Goal: Task Accomplishment & Management: Complete application form

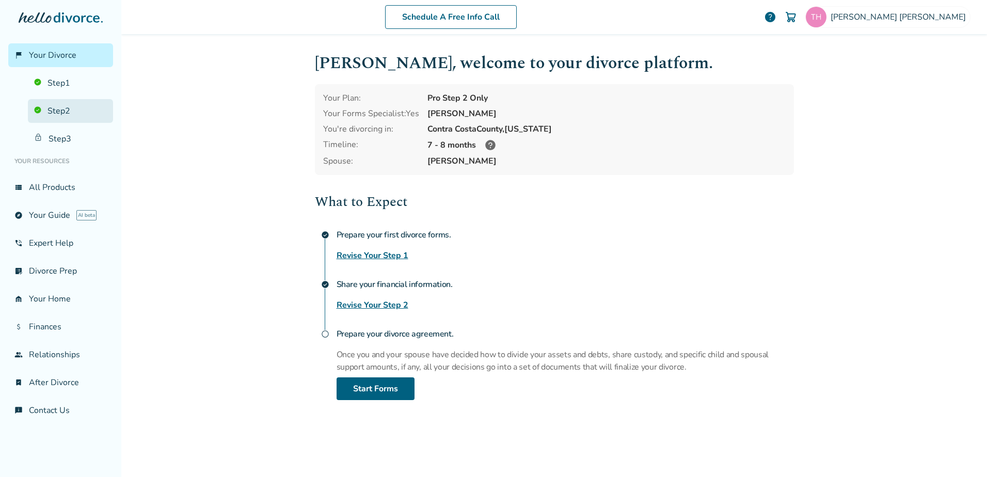
click at [46, 112] on link "Step 2" at bounding box center [70, 111] width 85 height 24
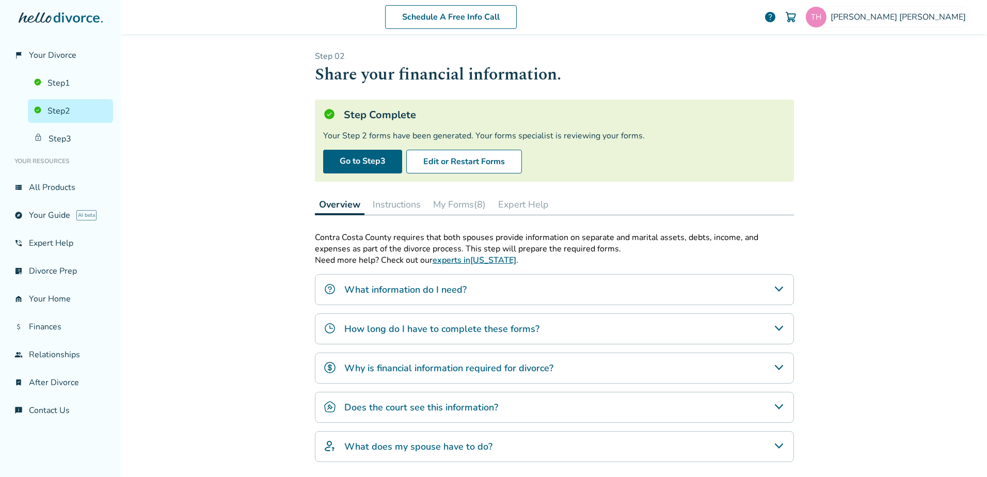
click at [451, 205] on button "My Forms (8)" at bounding box center [459, 204] width 61 height 21
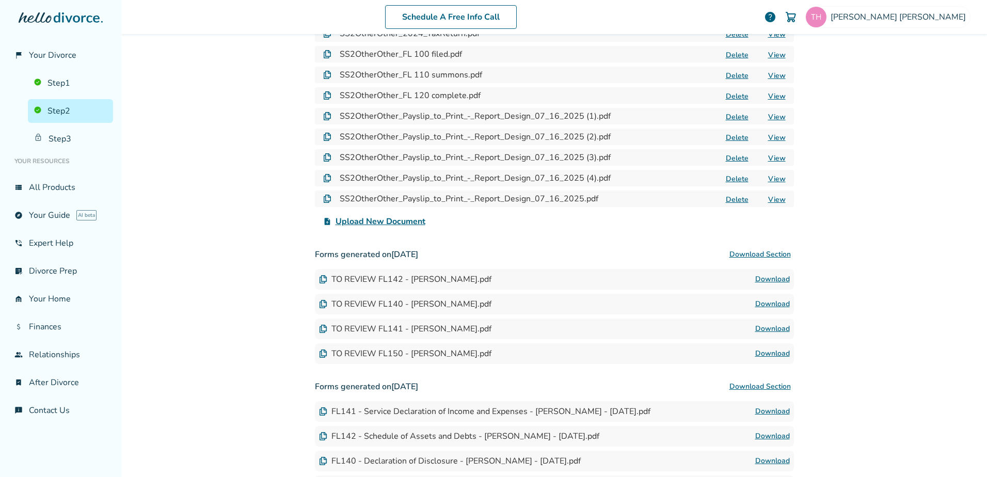
scroll to position [291, 0]
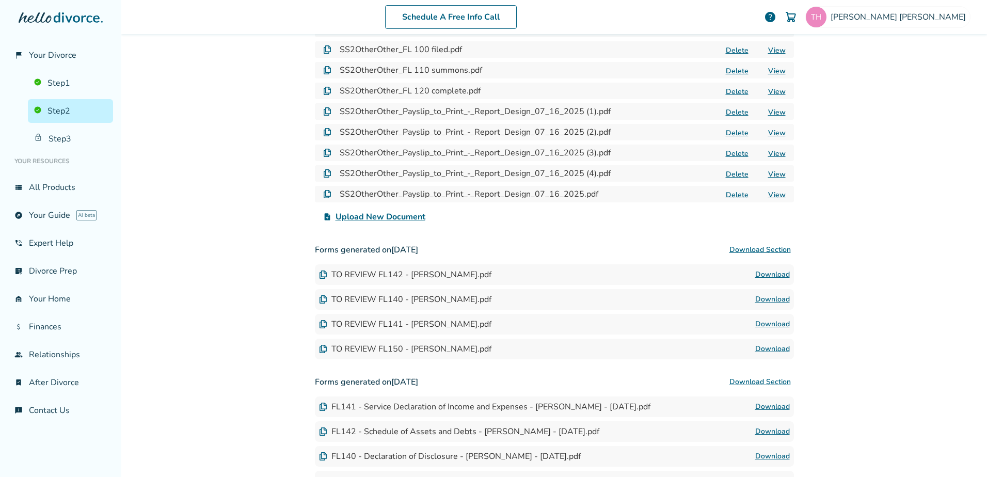
click at [748, 248] on button "Download Section" at bounding box center [760, 249] width 68 height 21
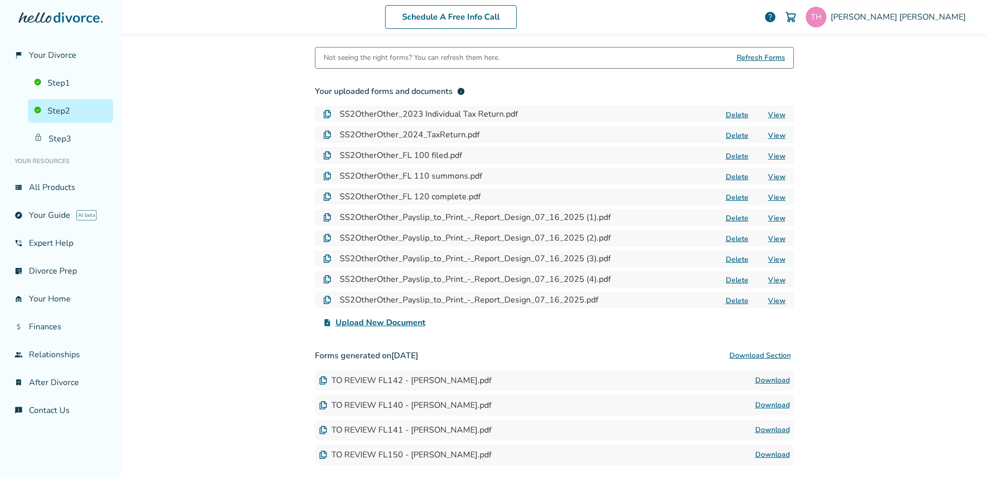
scroll to position [0, 0]
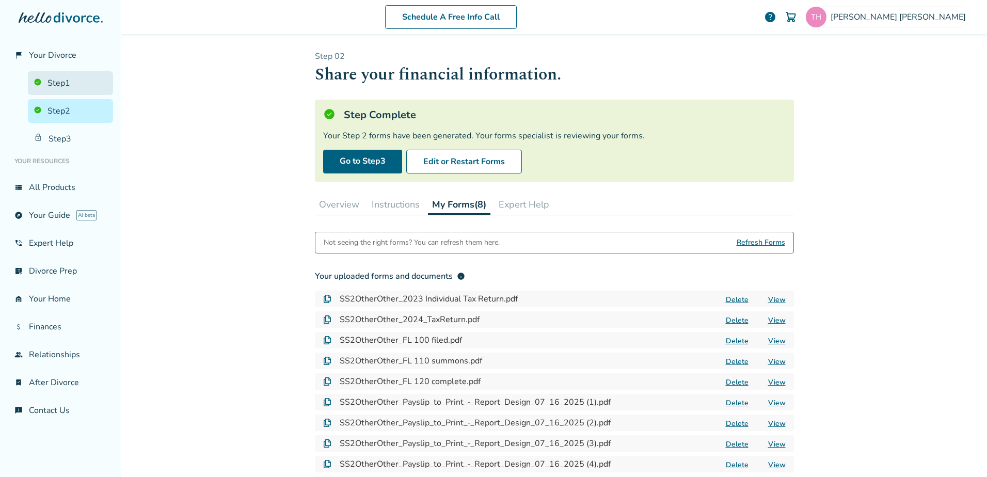
click at [60, 82] on link "Step 1" at bounding box center [70, 83] width 85 height 24
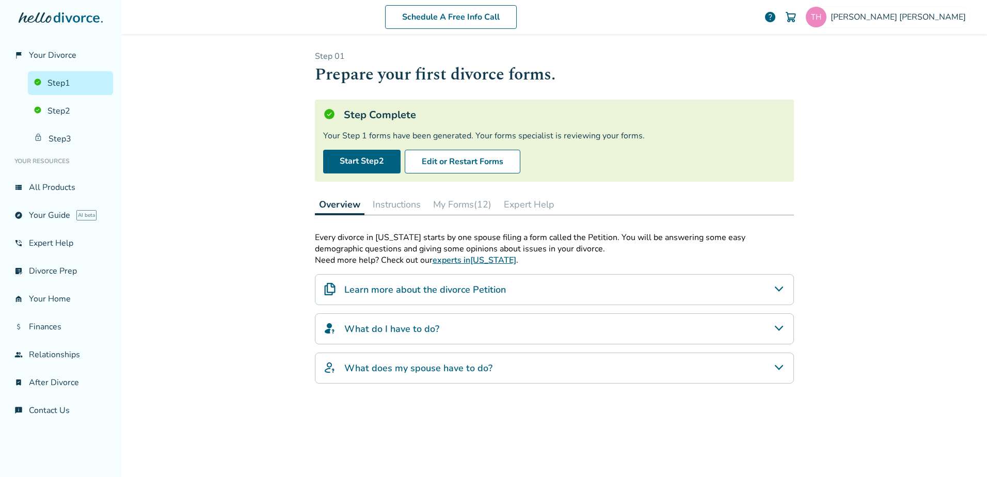
click at [444, 205] on button "My Forms (12)" at bounding box center [462, 204] width 67 height 21
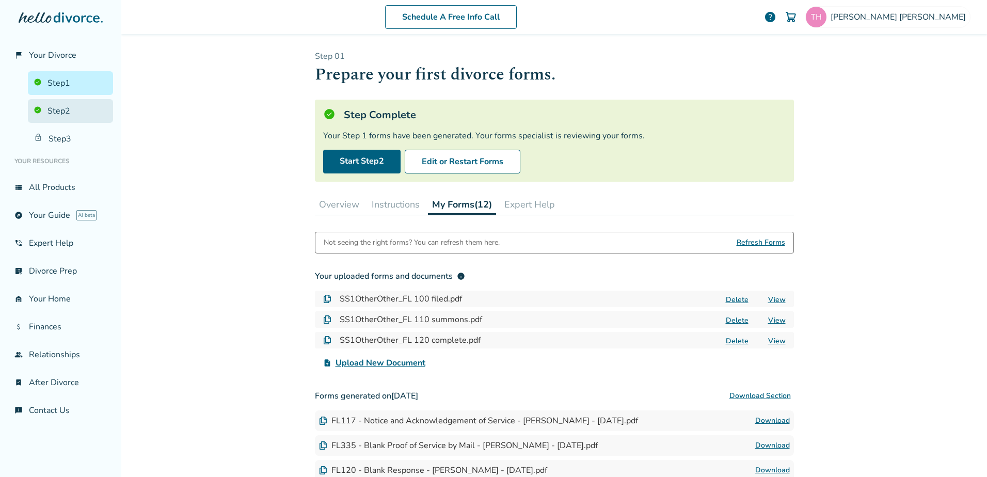
click at [56, 118] on link "Step 2" at bounding box center [70, 111] width 85 height 24
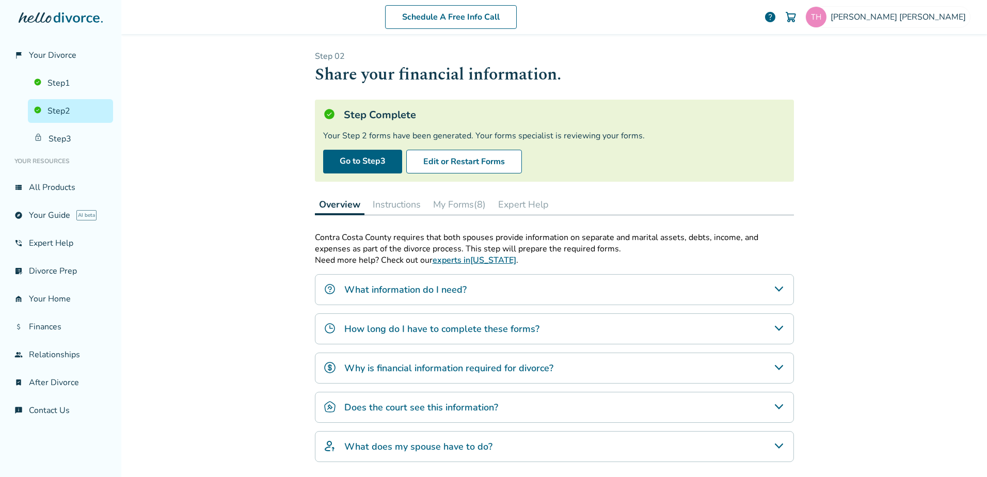
click at [447, 200] on button "My Forms (8)" at bounding box center [459, 204] width 61 height 21
